Goal: Register for event/course

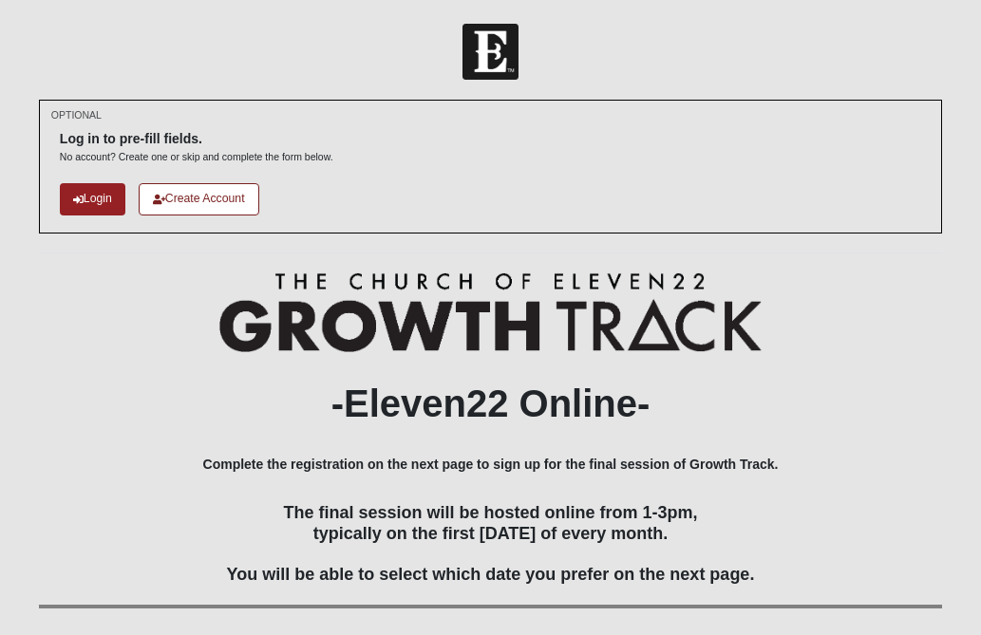
click at [860, 394] on h2 "-Eleven22 Online-" at bounding box center [490, 404] width 903 height 46
click at [95, 201] on link "Login" at bounding box center [92, 198] width 65 height 31
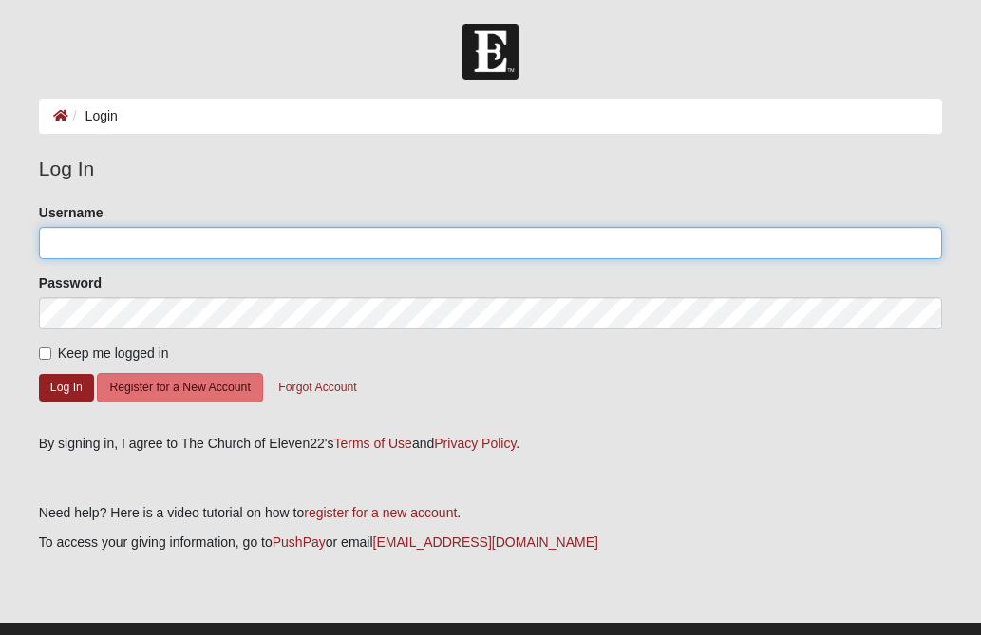
click at [111, 238] on input "Username" at bounding box center [490, 243] width 903 height 32
type input "revivalshowers7@gmail.com"
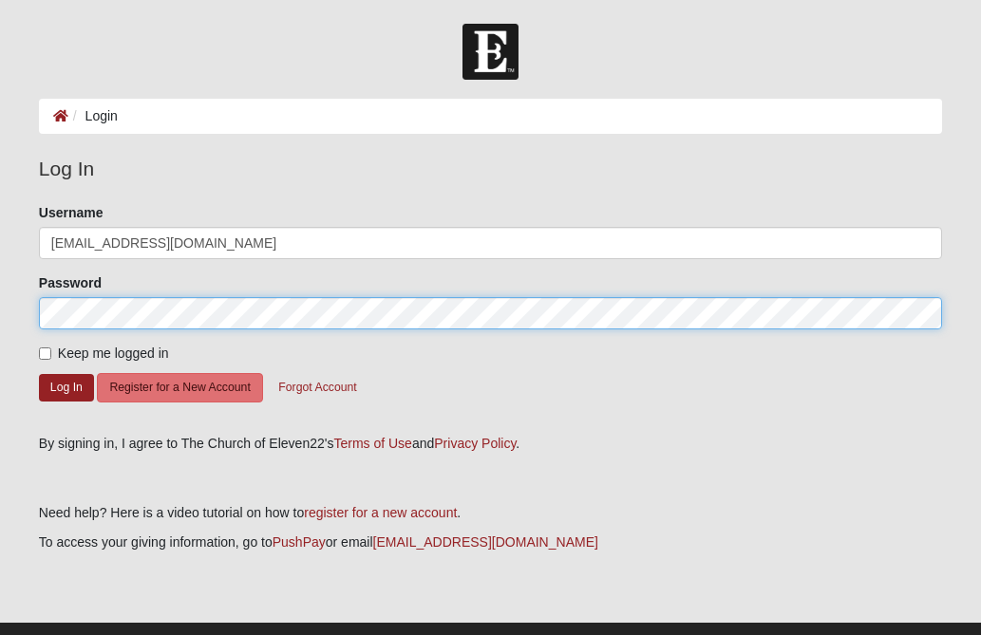
click at [39, 374] on button "Log In" at bounding box center [66, 388] width 55 height 28
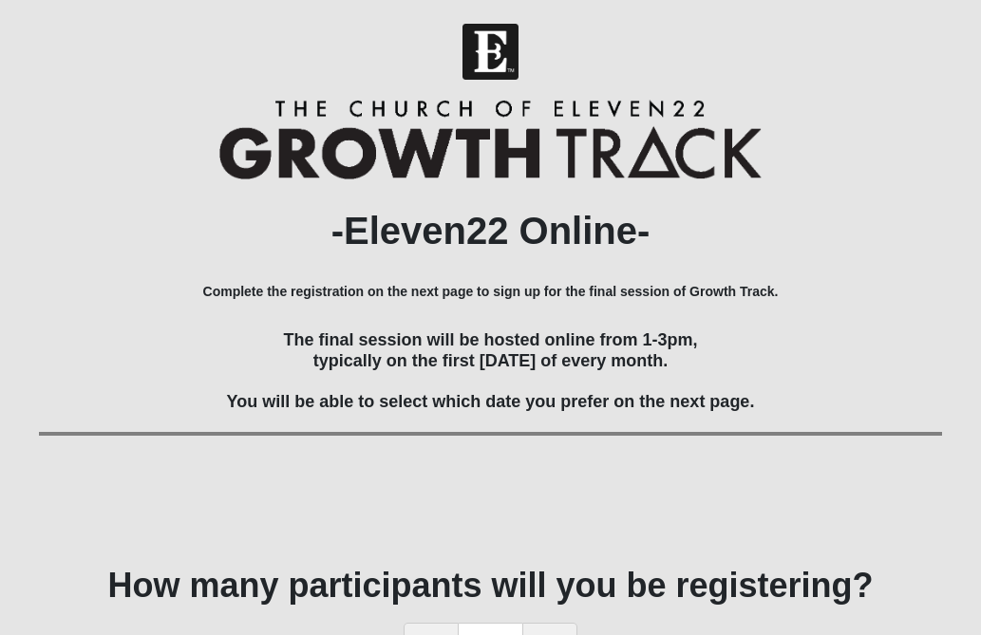
click at [840, 312] on div "-Eleven22 Online- Complete the registration on the next page to sign up for the…" at bounding box center [490, 319] width 903 height 439
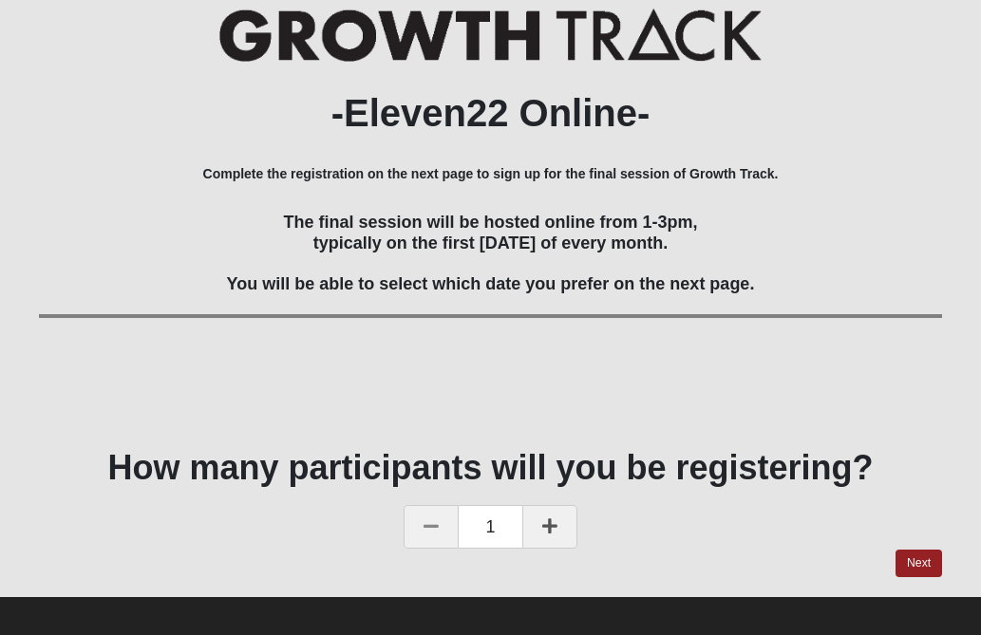
scroll to position [129, 0]
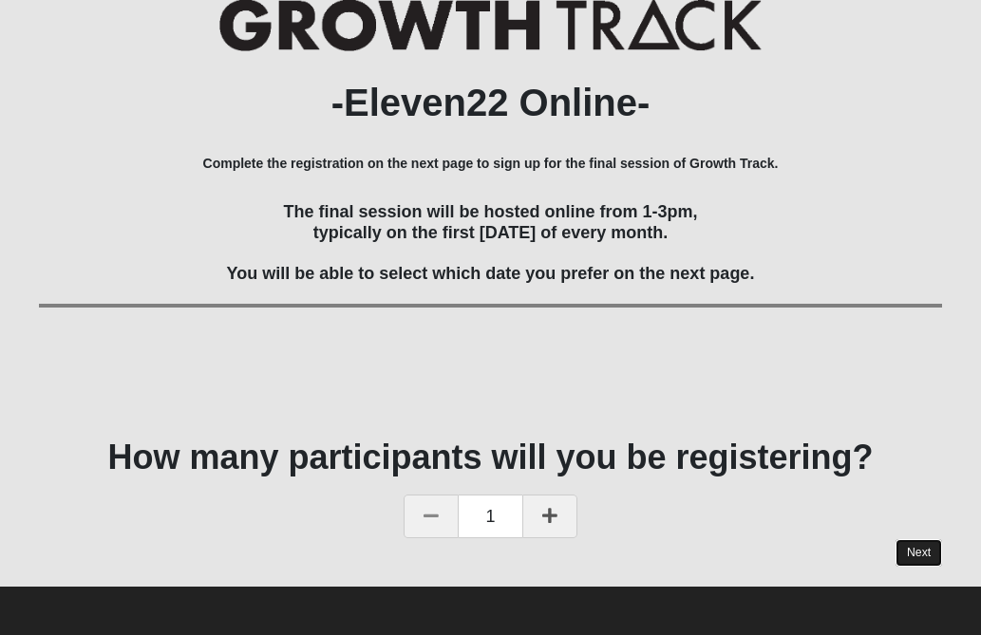
click at [919, 542] on link "Next" at bounding box center [918, 553] width 47 height 28
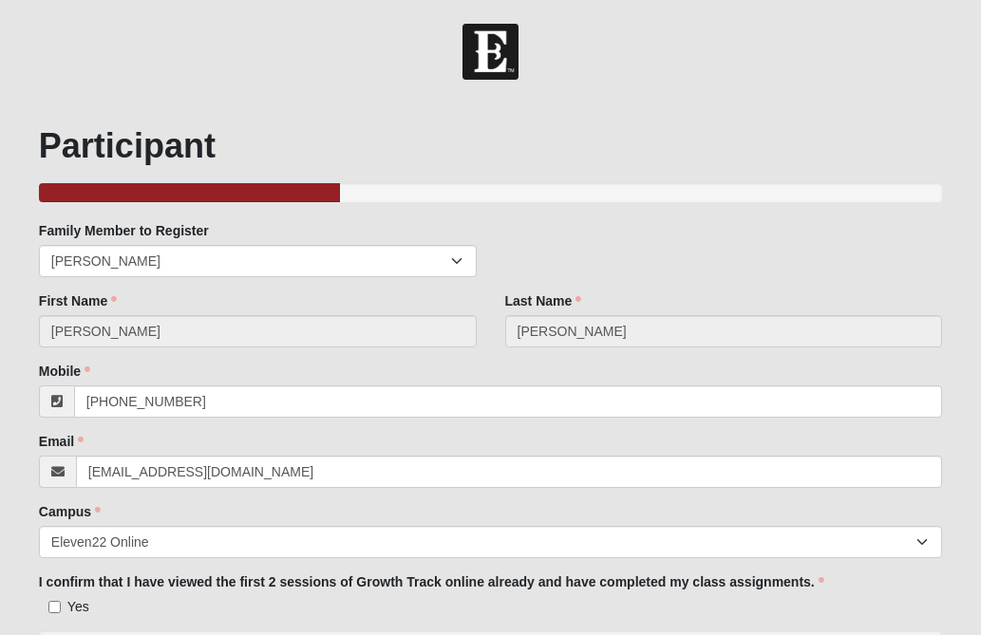
click at [965, 462] on form "Hello Priscilla My Account Log Out Online Growth Track 2025 Events Online Growt…" at bounding box center [490, 475] width 981 height 903
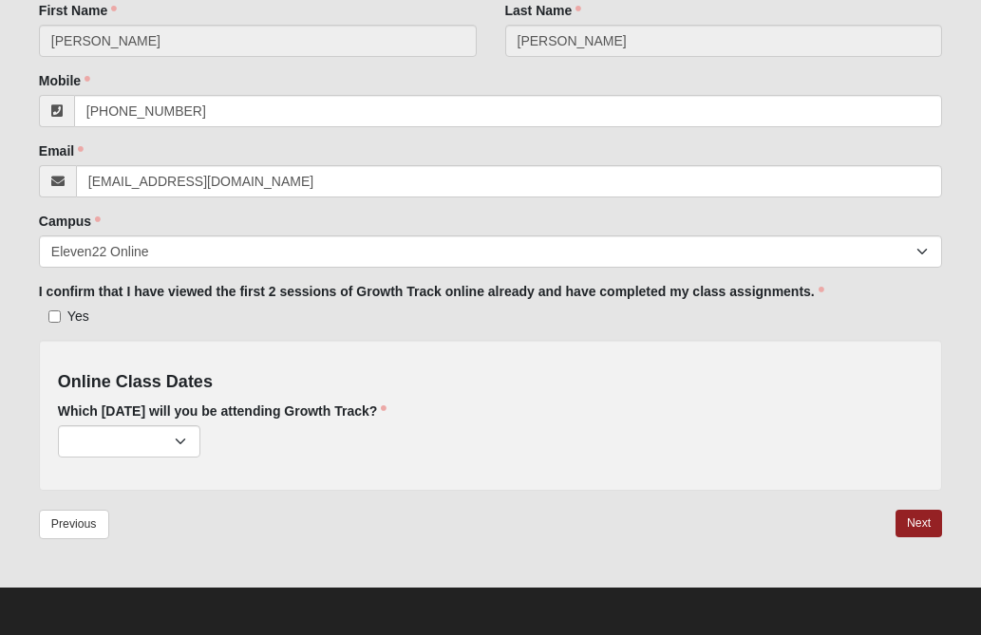
scroll to position [291, 0]
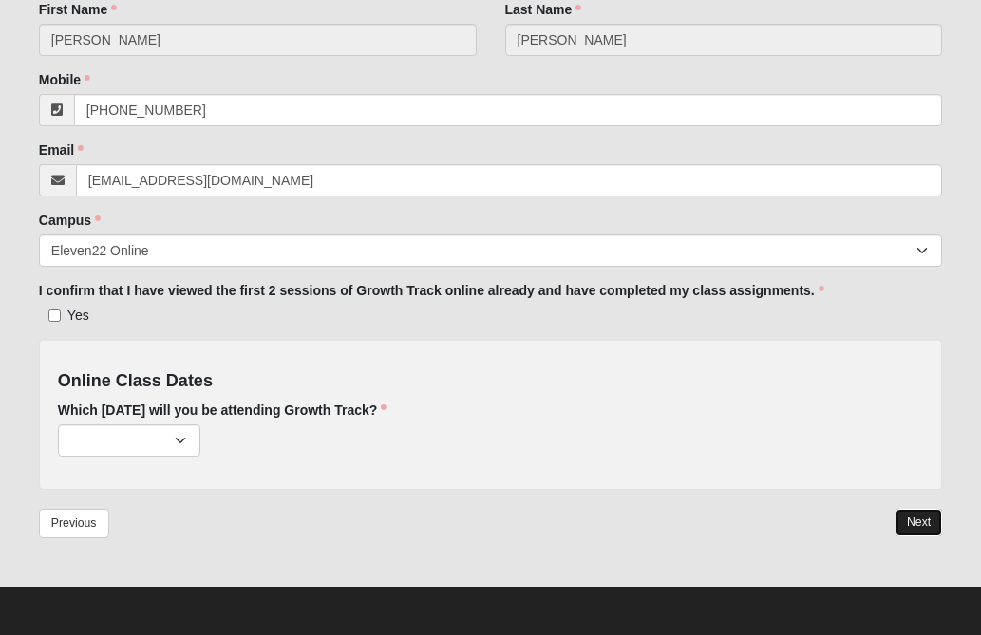
click at [916, 517] on link "Next" at bounding box center [918, 523] width 47 height 28
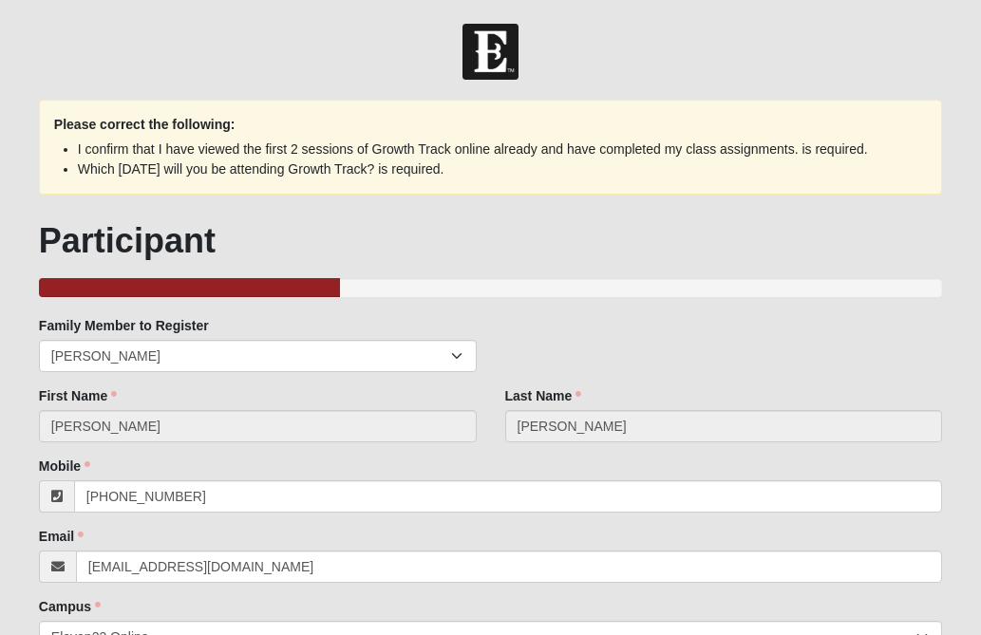
click at [964, 371] on form "Hello Priscilla My Account Log Out Online Growth Track 2025 Events Online Growt…" at bounding box center [490, 523] width 981 height 998
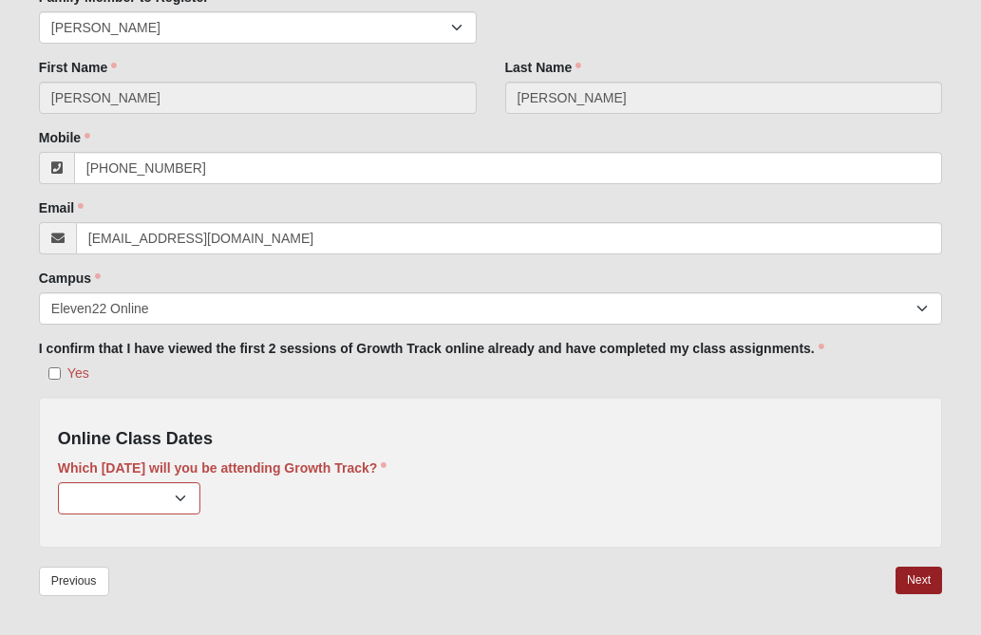
scroll to position [342, 0]
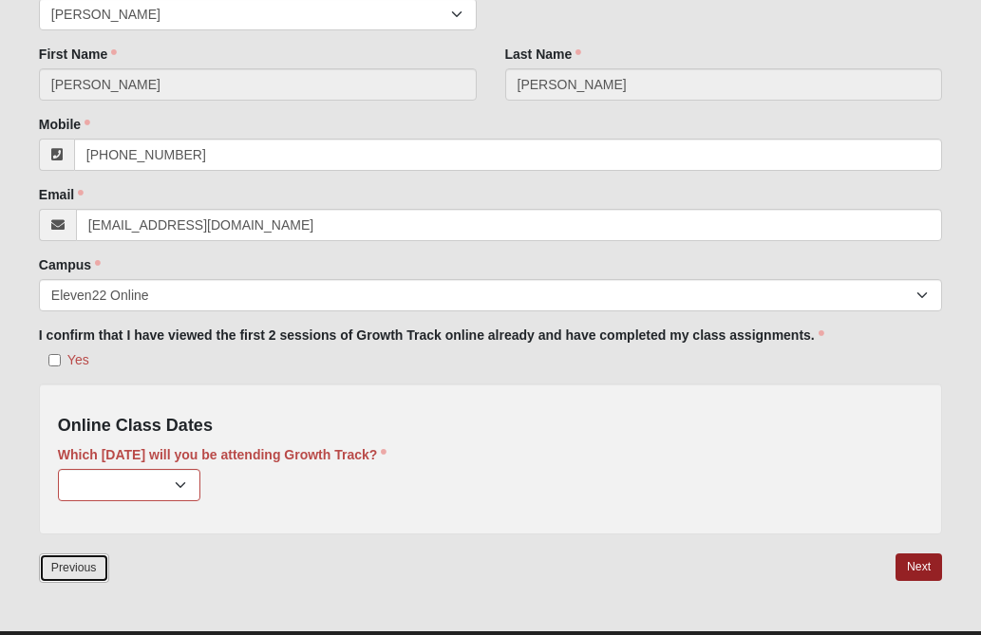
click at [77, 563] on link "Previous" at bounding box center [74, 567] width 70 height 29
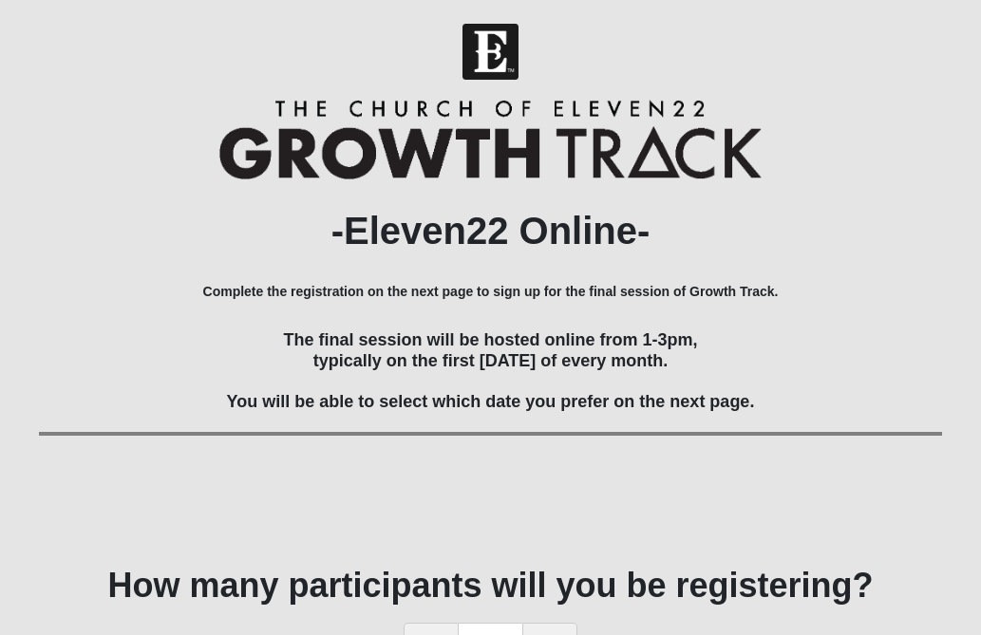
click at [877, 236] on h2 "-Eleven22 Online-" at bounding box center [490, 231] width 903 height 46
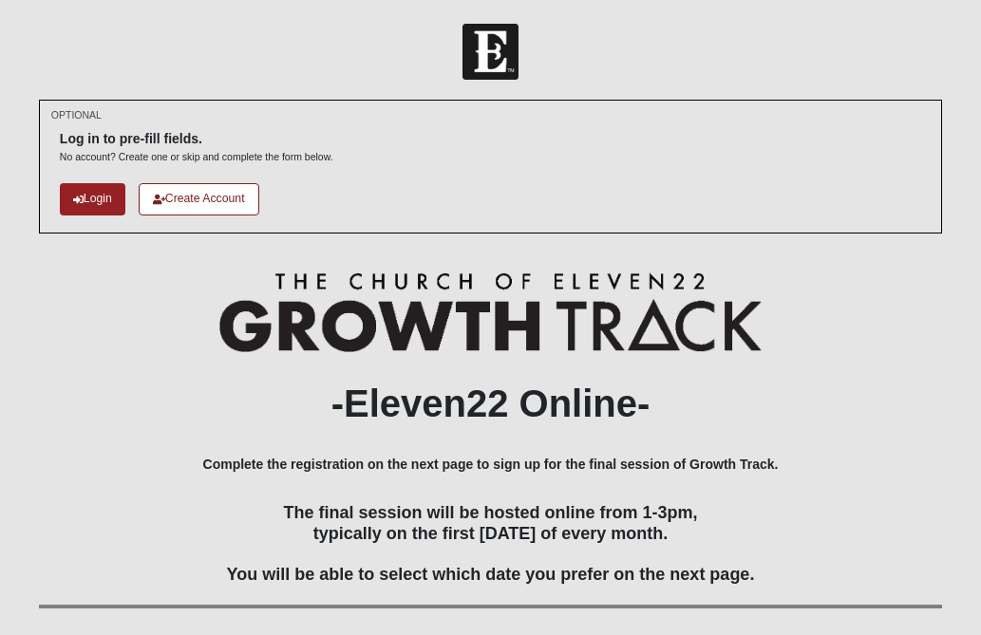
click at [962, 172] on form "Log In Online Growth Track 2025 Events Online Growth Track 2025 Error OPTIONAL" at bounding box center [490, 480] width 981 height 912
